Goal: Find specific page/section: Find specific page/section

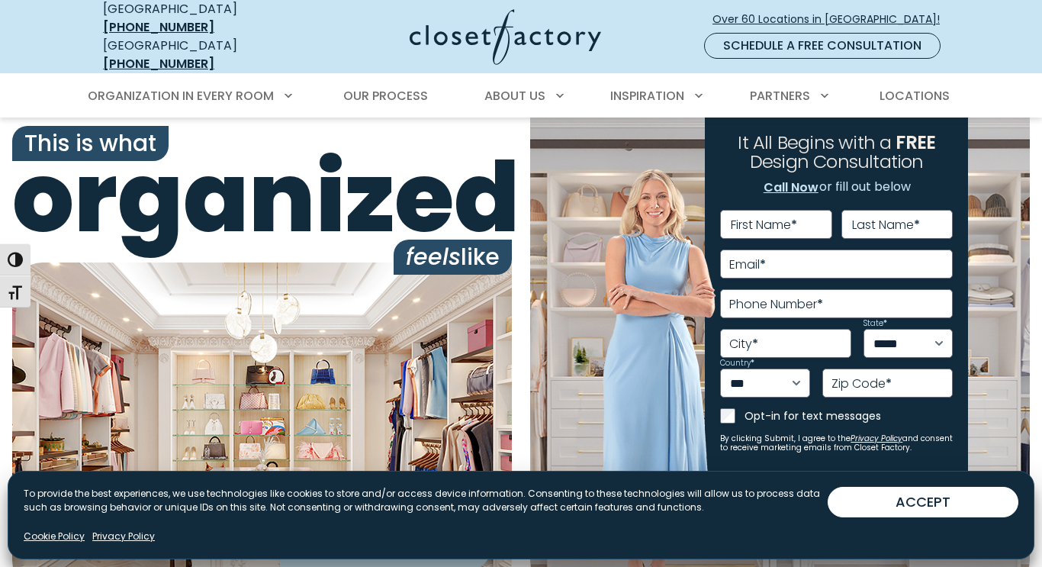
click at [981, 519] on div "ACCEPT DENY VIEW PREFERENCES SAVE PREFERENCES VIEW PREFERENCES" at bounding box center [923, 508] width 191 height 43
click at [985, 499] on button "ACCEPT" at bounding box center [923, 502] width 191 height 31
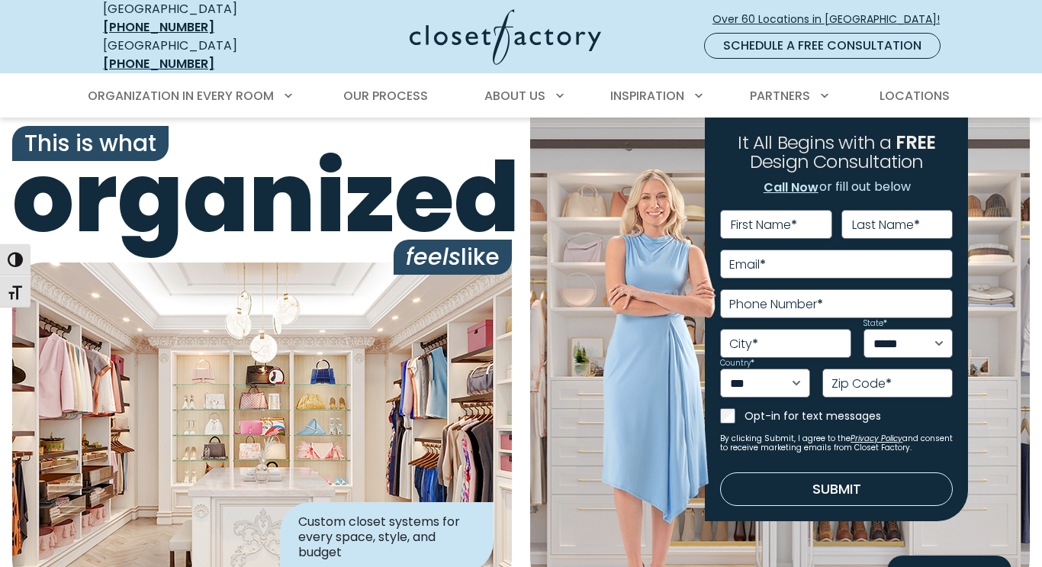
click at [906, 481] on button "Submit" at bounding box center [836, 489] width 233 height 34
click at [675, 457] on img at bounding box center [659, 388] width 114 height 443
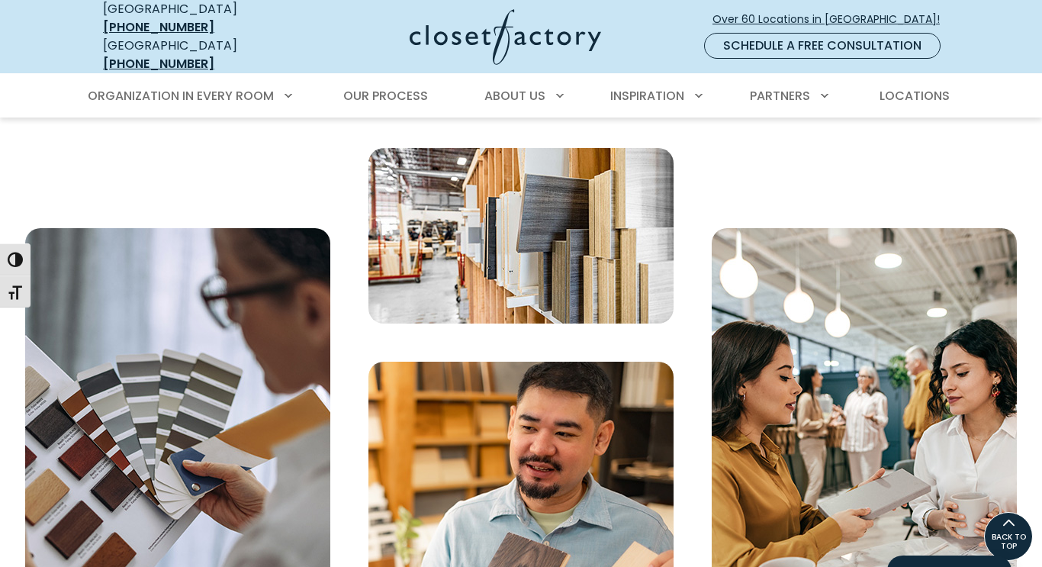
scroll to position [3377, 0]
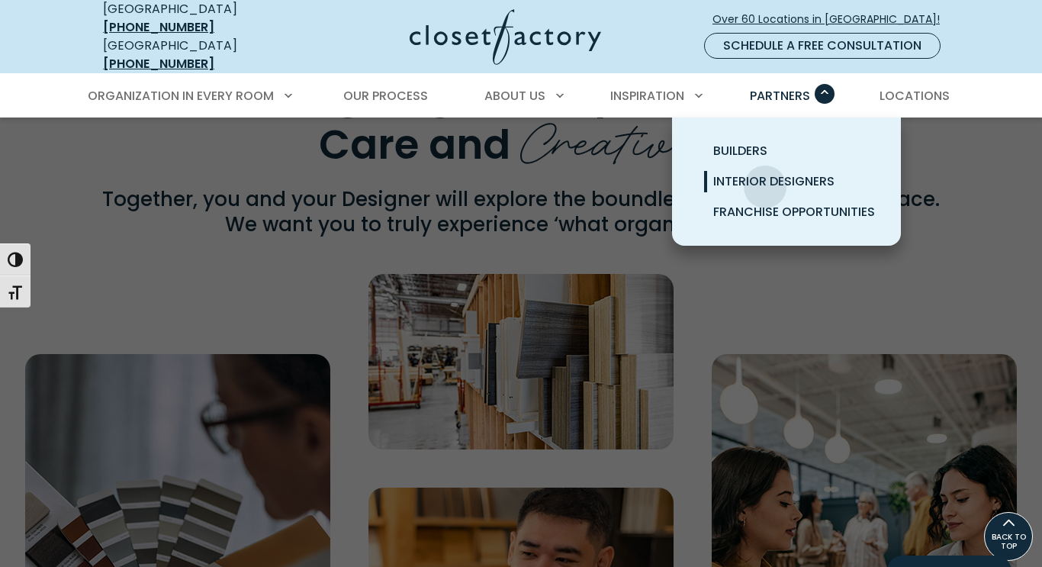
click at [765, 175] on span "Interior Designers" at bounding box center [773, 181] width 121 height 18
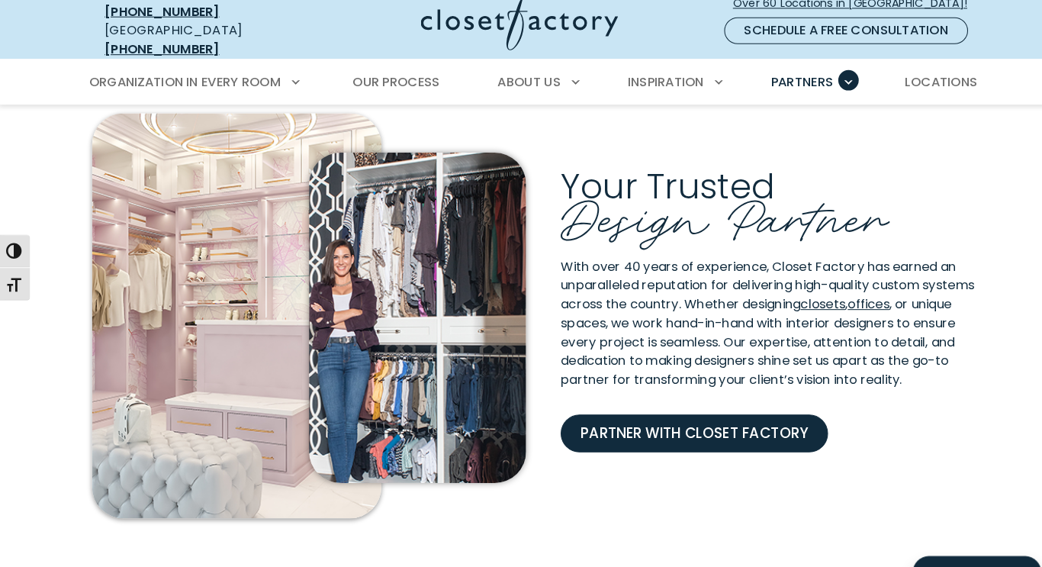
scroll to position [316, 0]
